Goal: Transaction & Acquisition: Register for event/course

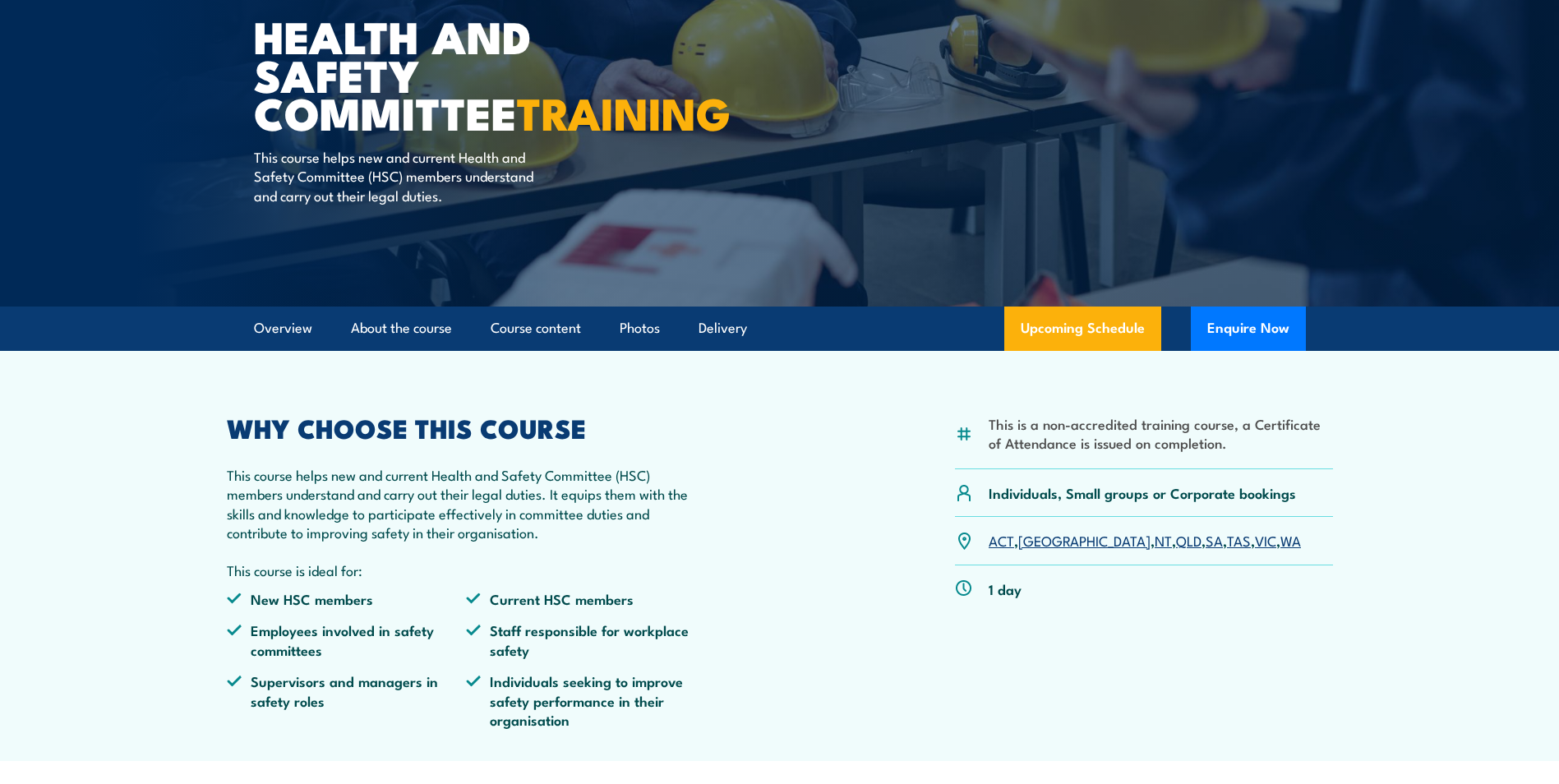
scroll to position [247, 0]
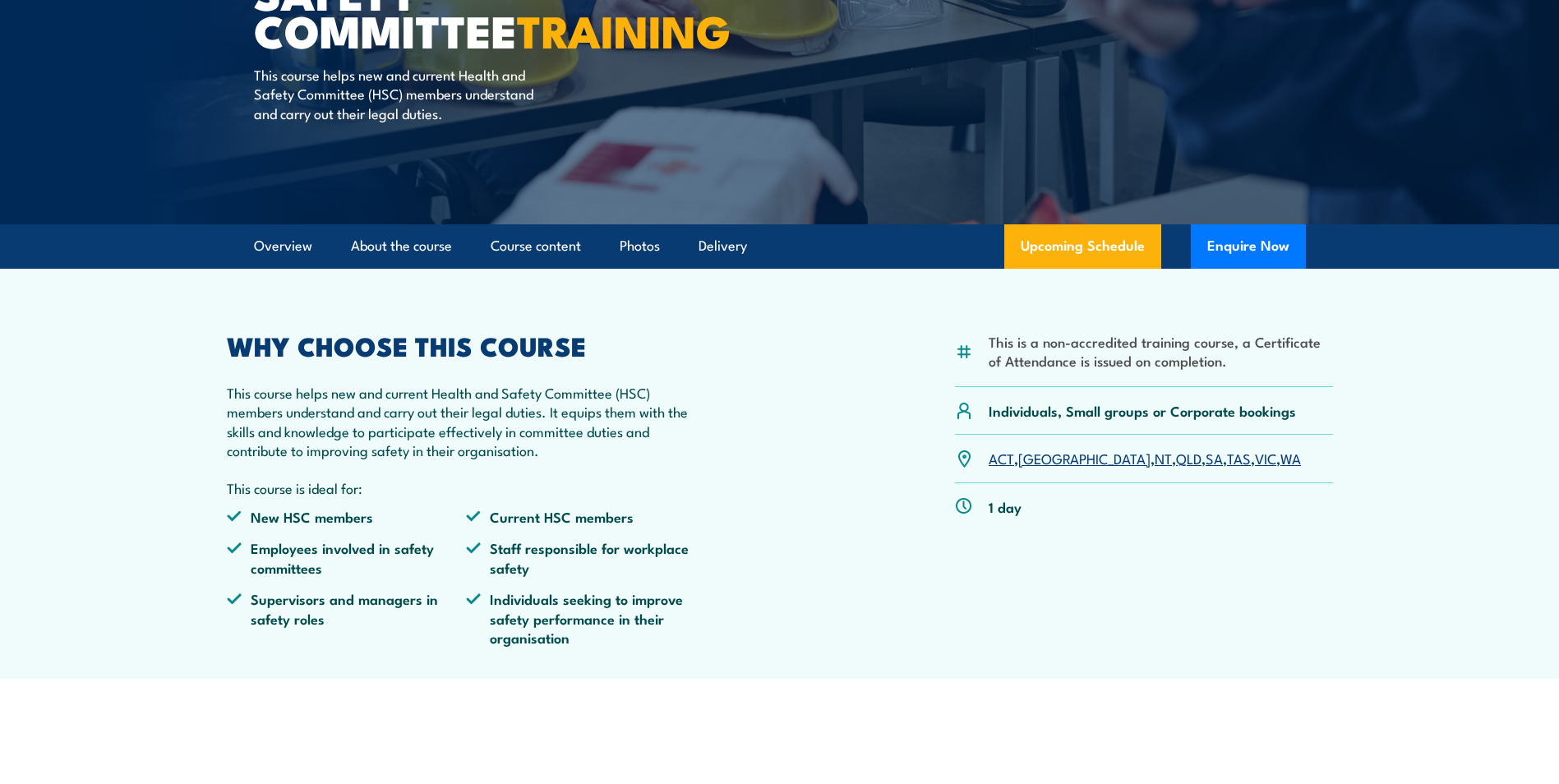
click at [1281, 454] on link "WA" at bounding box center [1291, 457] width 20 height 19
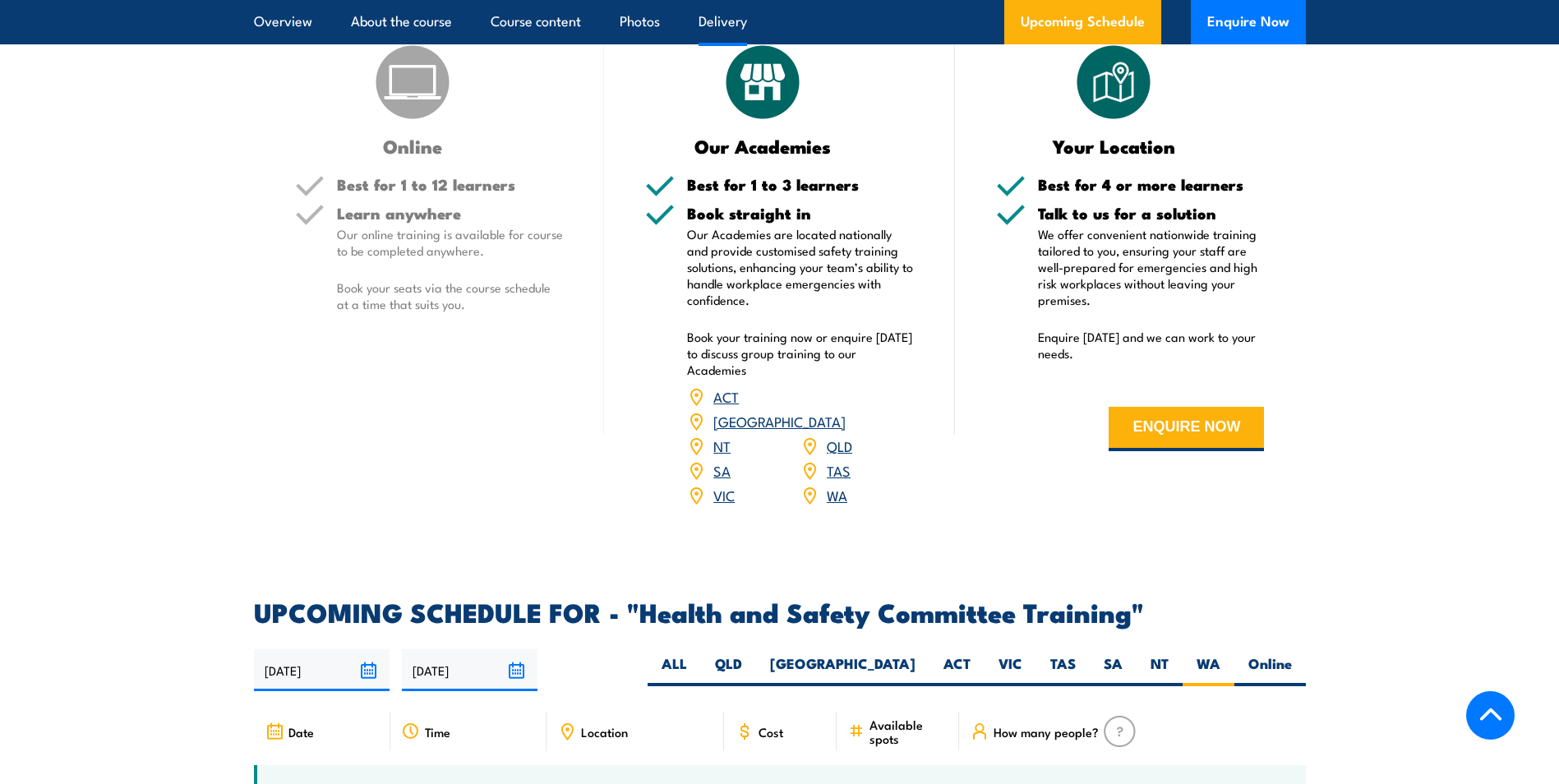
scroll to position [2446, 0]
